Goal: Information Seeking & Learning: Learn about a topic

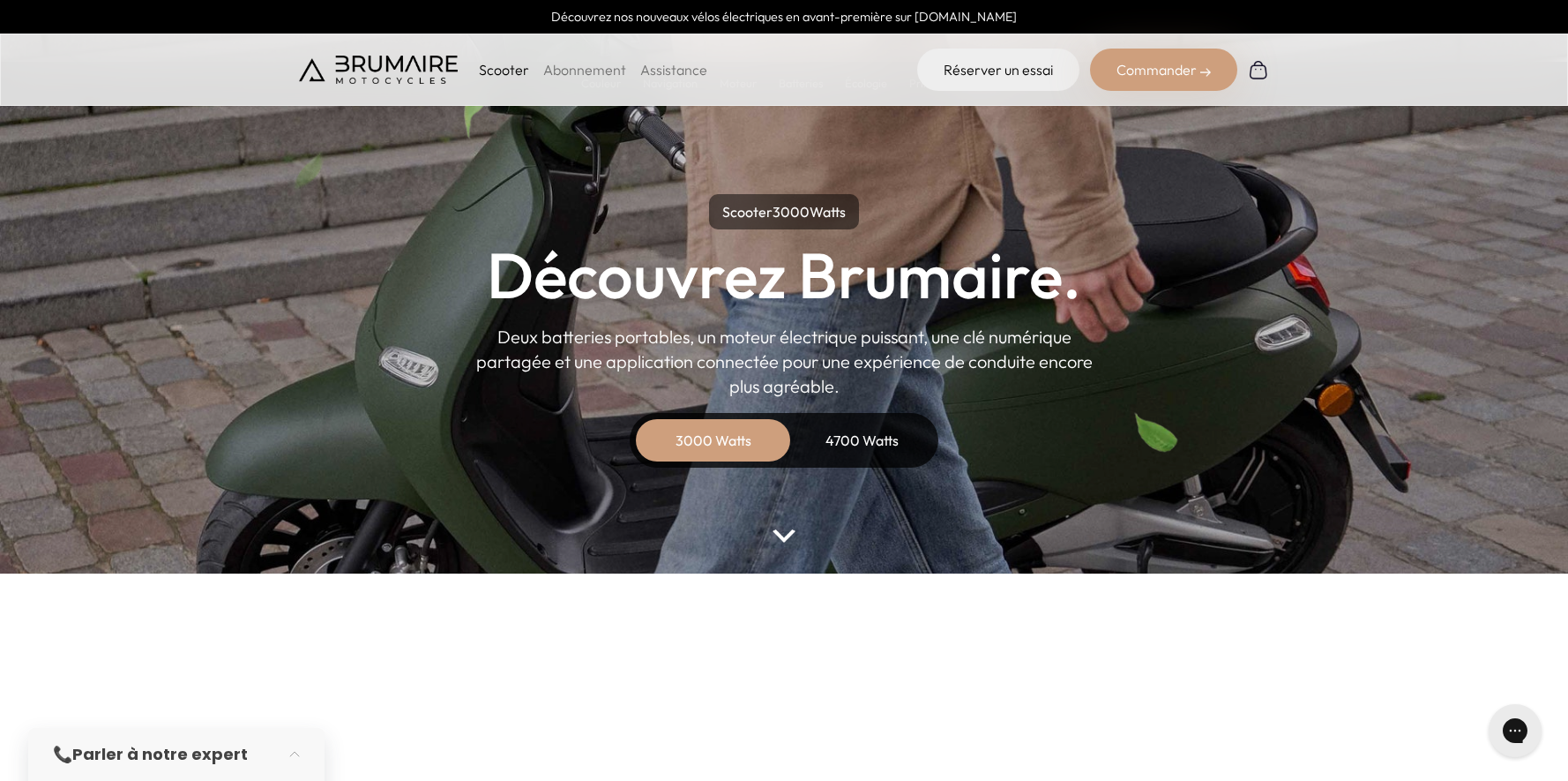
click at [776, 534] on img at bounding box center [784, 536] width 23 height 14
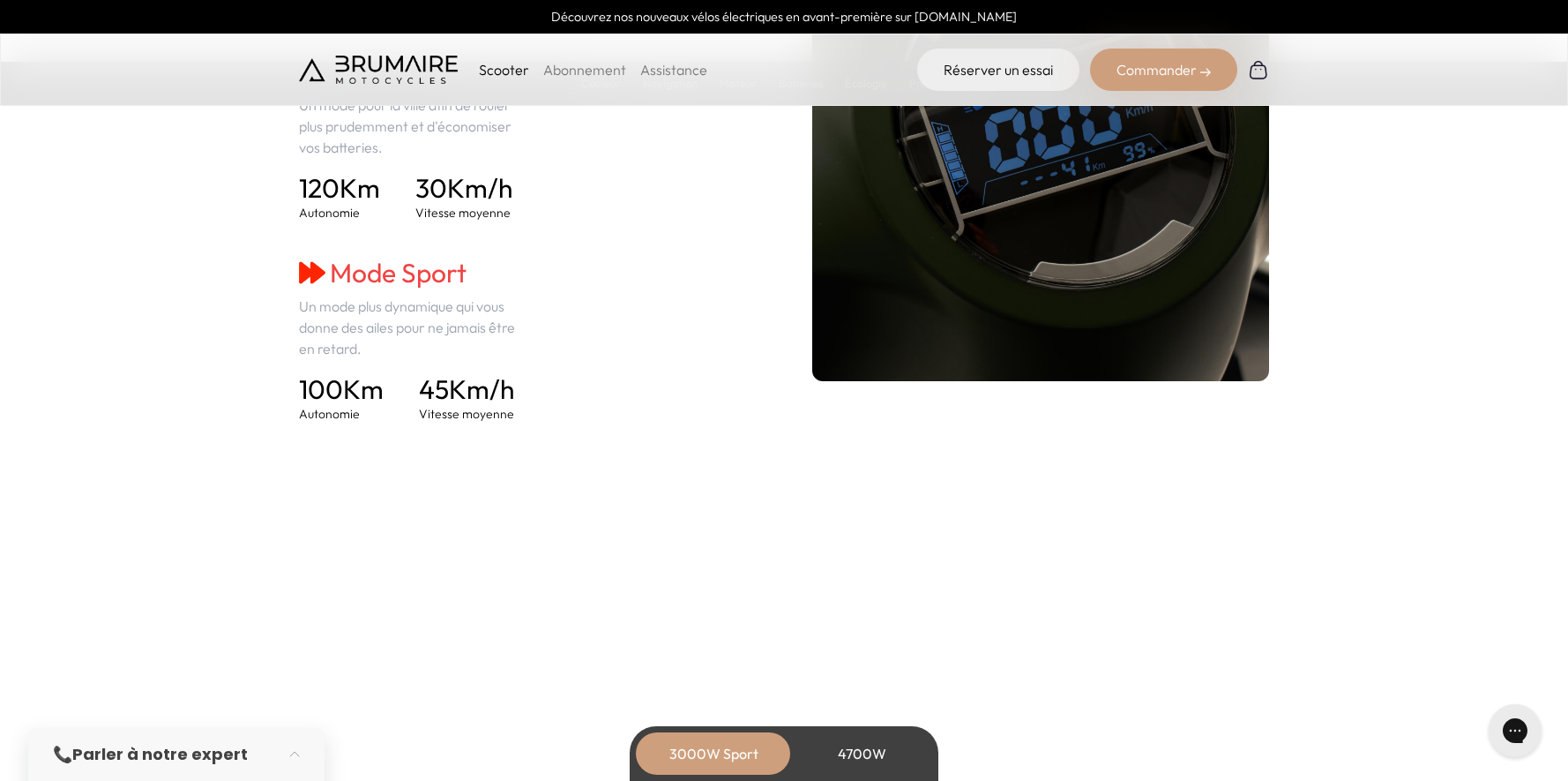
scroll to position [2637, 0]
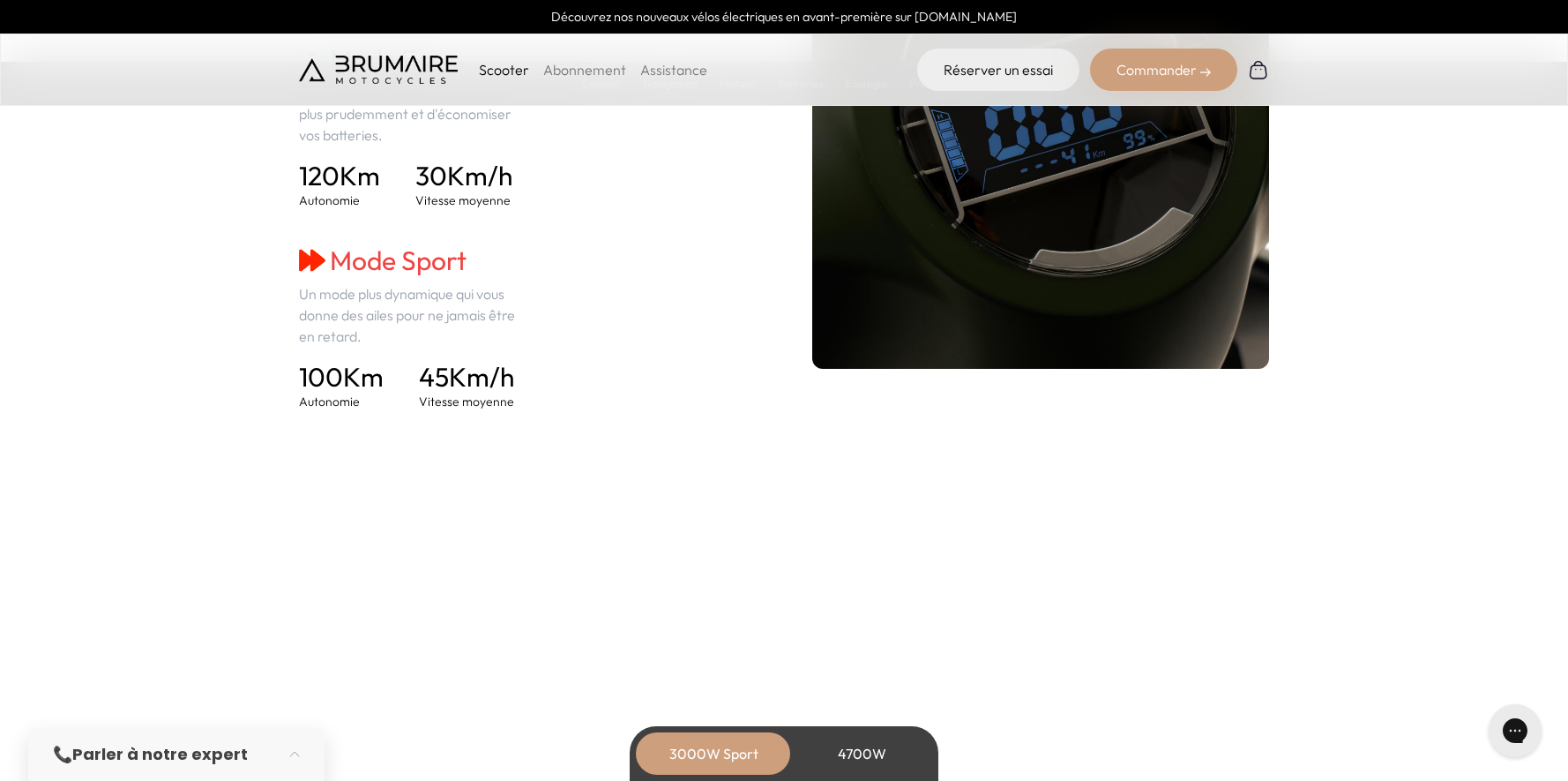
click at [558, 76] on link "Abonnement" at bounding box center [585, 70] width 83 height 17
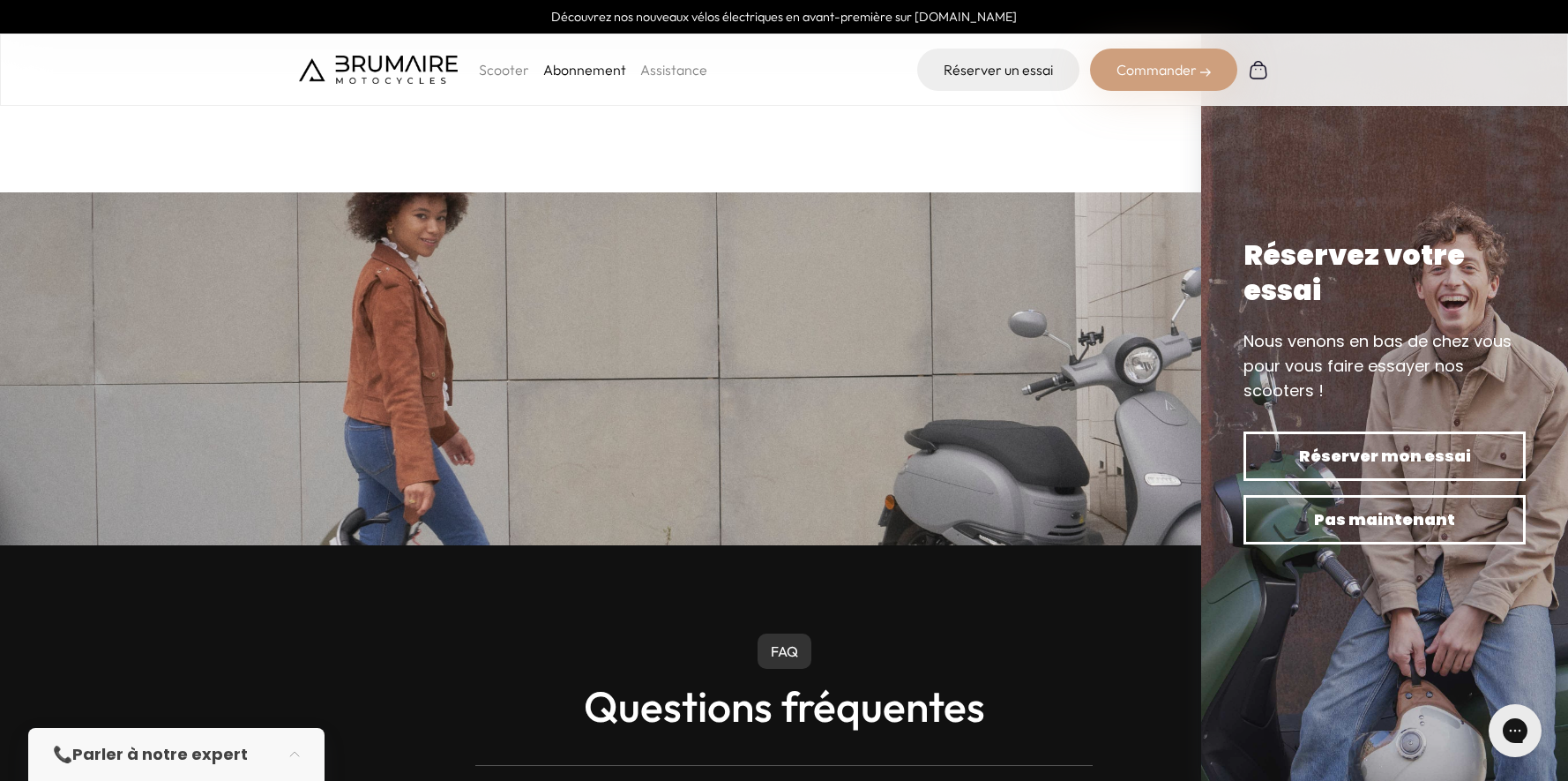
scroll to position [3376, 0]
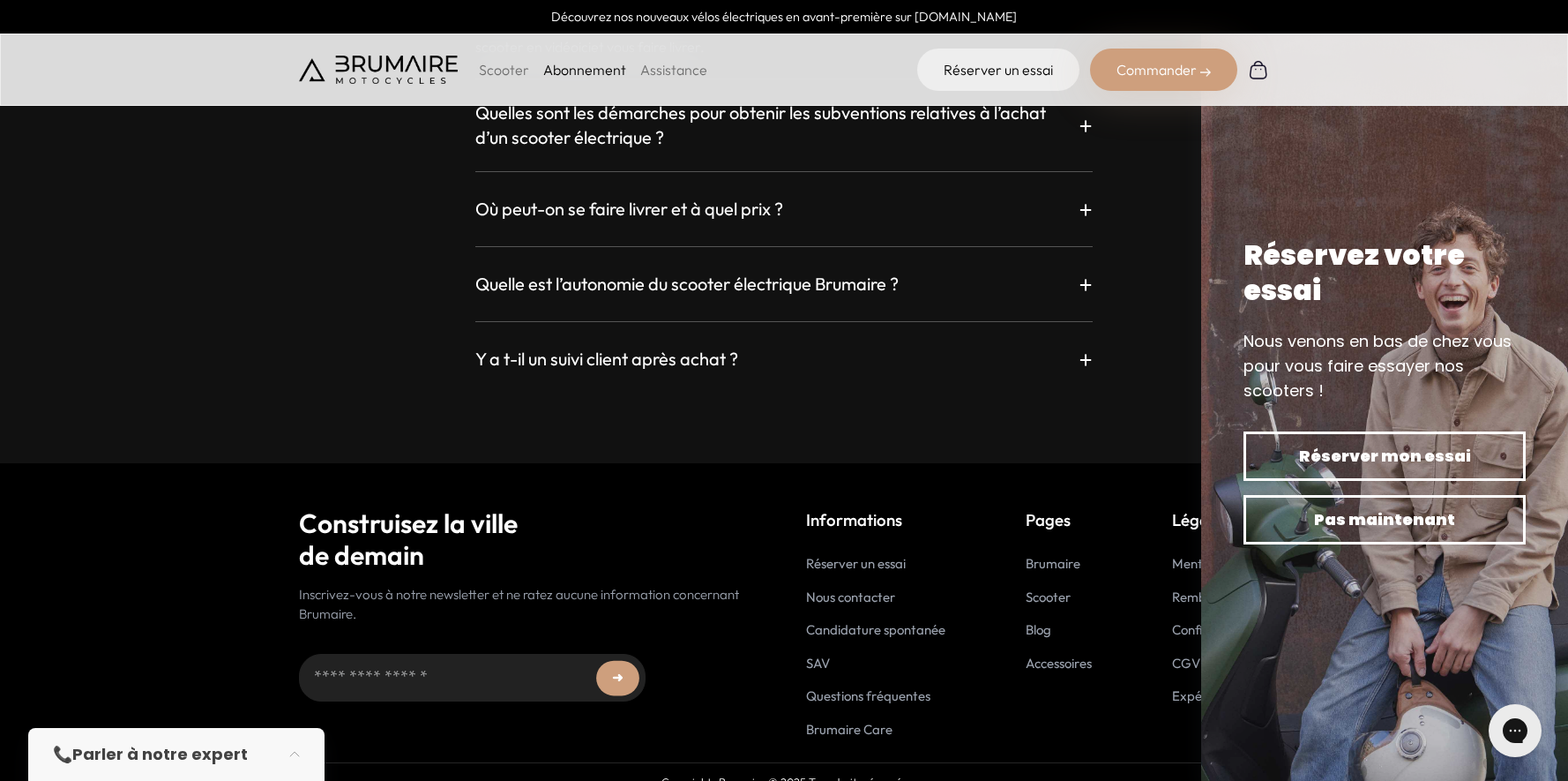
click at [1017, 712] on div "Informations Réserver un essai Nous contacter Candidature spontanée SAV Questio…" at bounding box center [1037, 623] width 463 height 232
